Goal: Navigation & Orientation: Find specific page/section

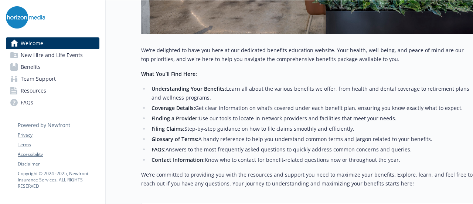
scroll to position [270, 0]
click at [82, 54] on link "New Hire and Life Events" at bounding box center [52, 55] width 93 height 12
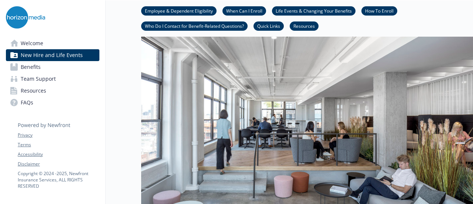
scroll to position [41, 6]
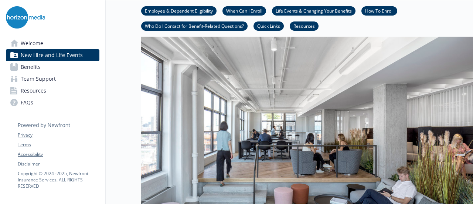
click at [261, 25] on link "Quick Links" at bounding box center [268, 25] width 30 height 7
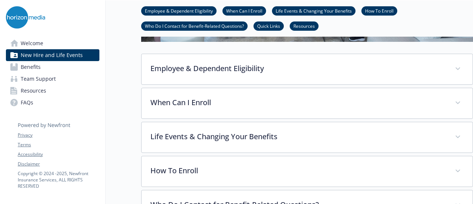
scroll to position [229, 6]
click at [68, 66] on link "Benefits" at bounding box center [52, 67] width 93 height 12
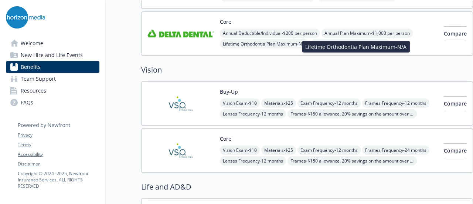
scroll to position [0, 6]
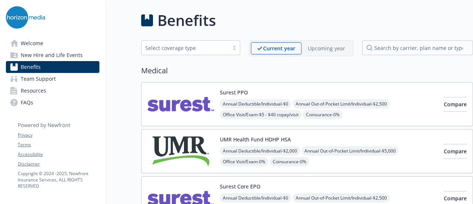
click at [53, 81] on link "Team Support" at bounding box center [52, 79] width 93 height 12
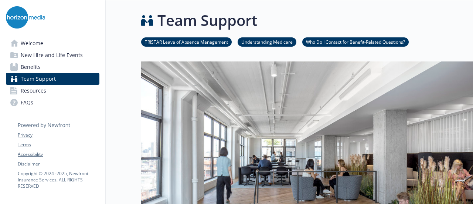
click at [69, 89] on link "Resources" at bounding box center [52, 91] width 93 height 12
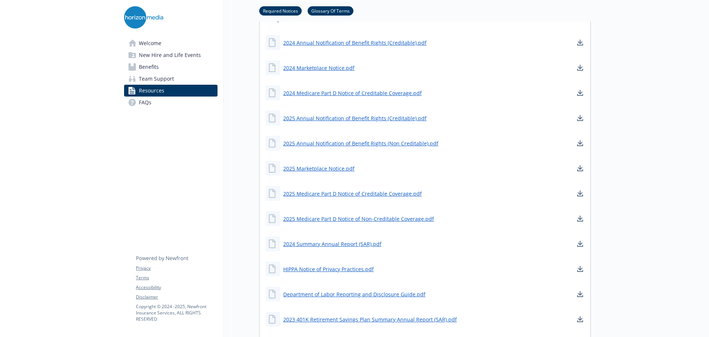
scroll to position [278, 6]
